Goal: Download file/media

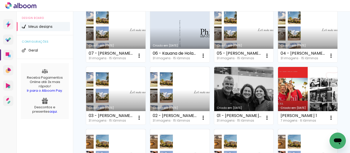
scroll to position [128, 0]
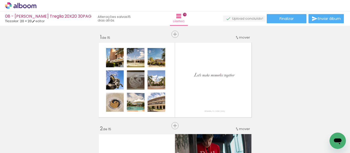
scroll to position [0, 640]
click at [327, 133] on div at bounding box center [328, 135] width 19 height 25
drag, startPoint x: 327, startPoint y: 133, endPoint x: 322, endPoint y: 138, distance: 6.7
click at [322, 138] on div at bounding box center [328, 135] width 19 height 25
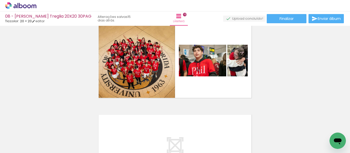
scroll to position [1289, 0]
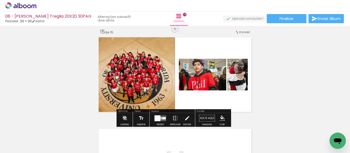
click at [234, 86] on quentale-photo at bounding box center [237, 75] width 20 height 32
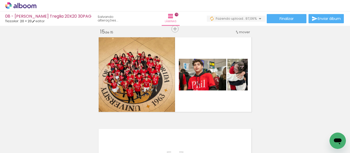
scroll to position [0, 669]
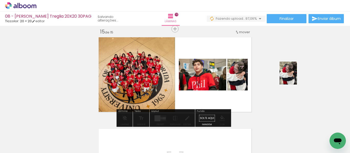
drag, startPoint x: 330, startPoint y: 134, endPoint x: 295, endPoint y: 77, distance: 66.6
click at [295, 77] on quentale-workspace at bounding box center [175, 76] width 350 height 153
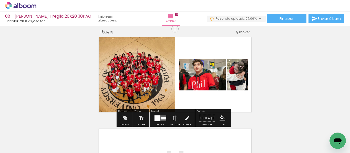
click at [234, 83] on quentale-photo at bounding box center [237, 75] width 20 height 32
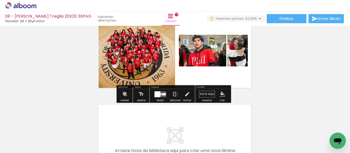
scroll to position [1289, 0]
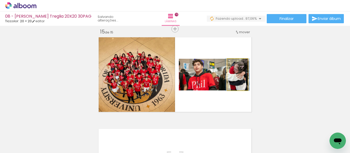
click at [233, 83] on quentale-photo at bounding box center [237, 75] width 20 height 32
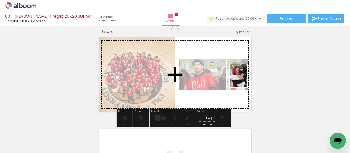
drag, startPoint x: 328, startPoint y: 133, endPoint x: 245, endPoint y: 79, distance: 99.5
click at [245, 79] on quentale-workspace at bounding box center [175, 76] width 350 height 153
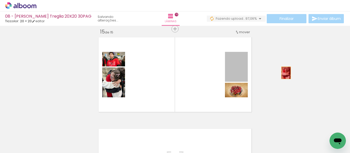
drag, startPoint x: 234, startPoint y: 74, endPoint x: 291, endPoint y: 73, distance: 57.1
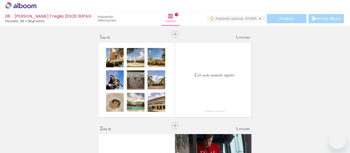
click at [101, 17] on quentale-status at bounding box center [114, 18] width 40 height 11
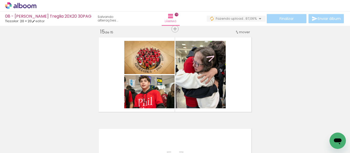
scroll to position [0, 669]
click at [254, 17] on span "97,06%" at bounding box center [251, 18] width 12 height 5
click at [259, 18] on iron-icon at bounding box center [260, 19] width 6 height 6
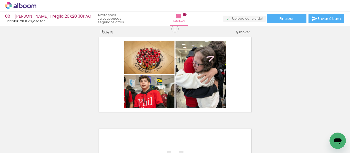
click at [0, 0] on slot "poucos segundos atrás." at bounding box center [0, 0] width 0 height 0
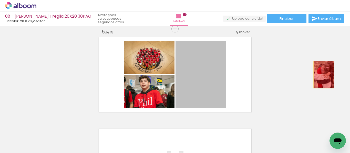
drag, startPoint x: 203, startPoint y: 88, endPoint x: 332, endPoint y: 76, distance: 129.6
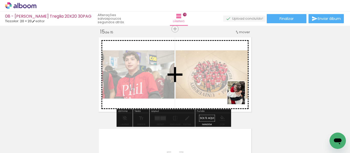
drag, startPoint x: 333, startPoint y: 133, endPoint x: 246, endPoint y: 98, distance: 93.3
click at [241, 95] on quentale-workspace at bounding box center [175, 76] width 350 height 153
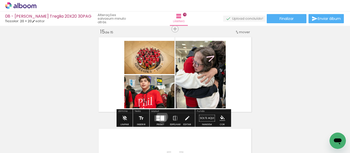
click at [161, 117] on div at bounding box center [162, 118] width 4 height 5
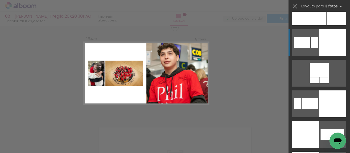
scroll to position [1255, 0]
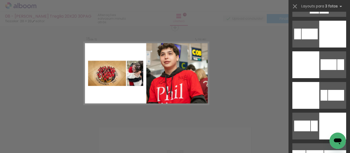
click at [316, 85] on div at bounding box center [305, 95] width 27 height 27
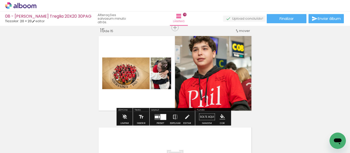
click at [172, 116] on iron-icon at bounding box center [175, 117] width 6 height 10
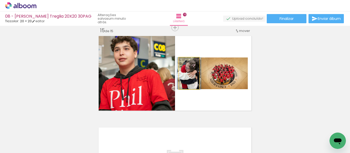
click at [190, 86] on quentale-photo at bounding box center [189, 74] width 20 height 32
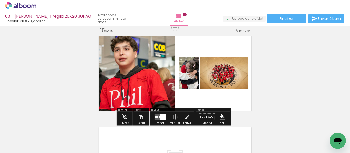
click at [163, 118] on div at bounding box center [163, 117] width 6 height 6
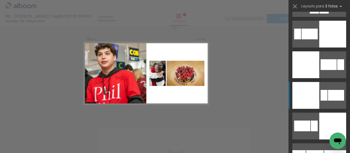
scroll to position [1322, 0]
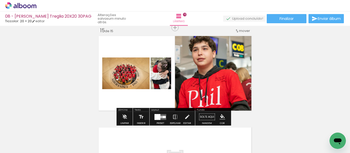
scroll to position [0, 669]
click at [172, 115] on iron-icon at bounding box center [175, 117] width 6 height 10
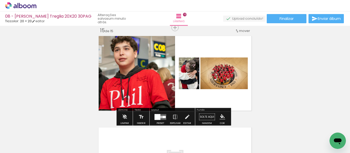
click at [160, 119] on quentale-layouter at bounding box center [160, 117] width 12 height 6
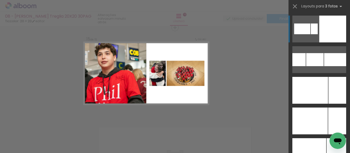
click at [321, 30] on div at bounding box center [332, 29] width 27 height 27
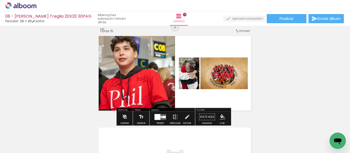
click at [172, 117] on iron-icon at bounding box center [175, 117] width 6 height 10
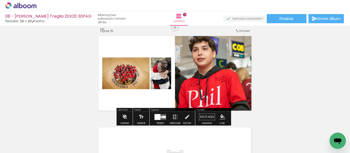
click at [174, 115] on iron-icon at bounding box center [175, 117] width 6 height 10
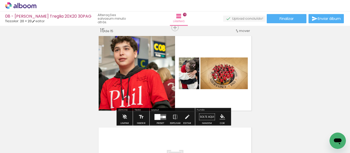
click at [161, 117] on div at bounding box center [161, 117] width 1 height 2
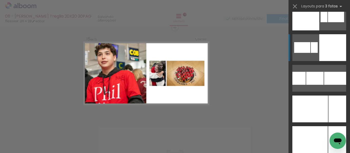
scroll to position [1327, 0]
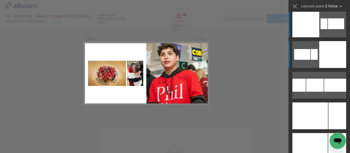
click at [322, 22] on div at bounding box center [323, 23] width 7 height 11
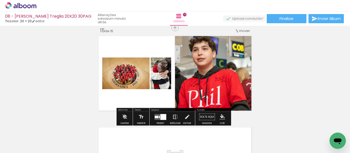
click at [177, 117] on paper-button "Espelhar" at bounding box center [175, 118] width 13 height 13
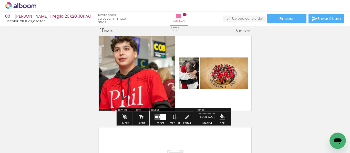
click at [160, 118] on div at bounding box center [163, 117] width 6 height 6
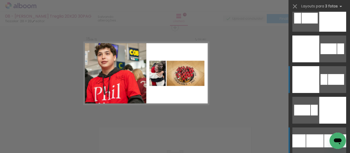
scroll to position [1270, 0]
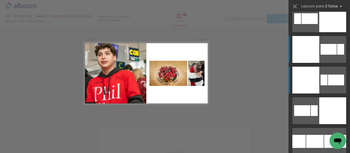
click at [320, 47] on div at bounding box center [328, 49] width 16 height 11
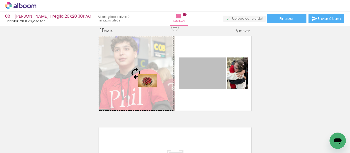
drag, startPoint x: 200, startPoint y: 77, endPoint x: 145, endPoint y: 81, distance: 54.2
click at [0, 0] on slot at bounding box center [0, 0] width 0 height 0
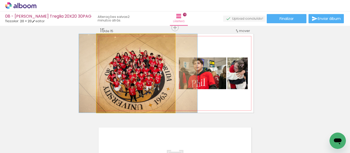
drag, startPoint x: 152, startPoint y: 86, endPoint x: 154, endPoint y: 79, distance: 7.3
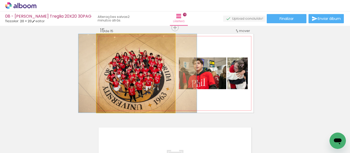
drag, startPoint x: 153, startPoint y: 81, endPoint x: 152, endPoint y: 76, distance: 5.7
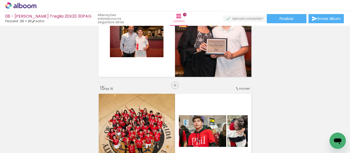
scroll to position [1214, 0]
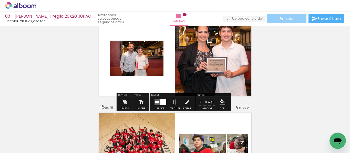
click at [294, 19] on paper-button "Finalizar" at bounding box center [287, 18] width 40 height 9
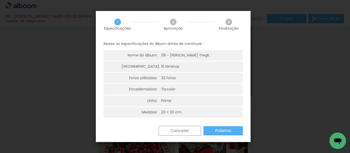
click at [0, 0] on slot "Próximo" at bounding box center [0, 0] width 0 height 0
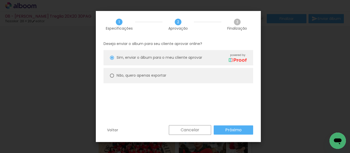
click at [0, 0] on slot "Não, quero apenas exportar" at bounding box center [0, 0] width 0 height 0
type paper-radio-button "on"
click at [0, 0] on slot "Próximo" at bounding box center [0, 0] width 0 height 0
type input "Alta, 300 DPI"
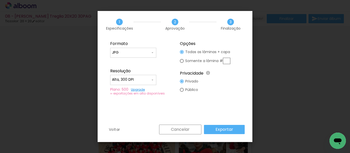
click at [0, 0] on slot "Exportar" at bounding box center [0, 0] width 0 height 0
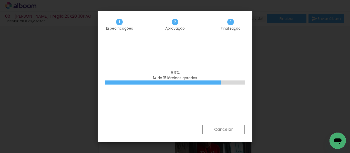
scroll to position [0, 669]
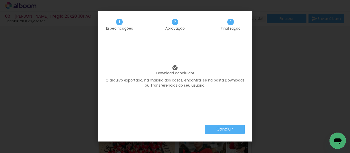
scroll to position [0, 669]
click at [230, 133] on paper-button "Concluir" at bounding box center [225, 129] width 40 height 9
